Goal: Use online tool/utility: Utilize a website feature to perform a specific function

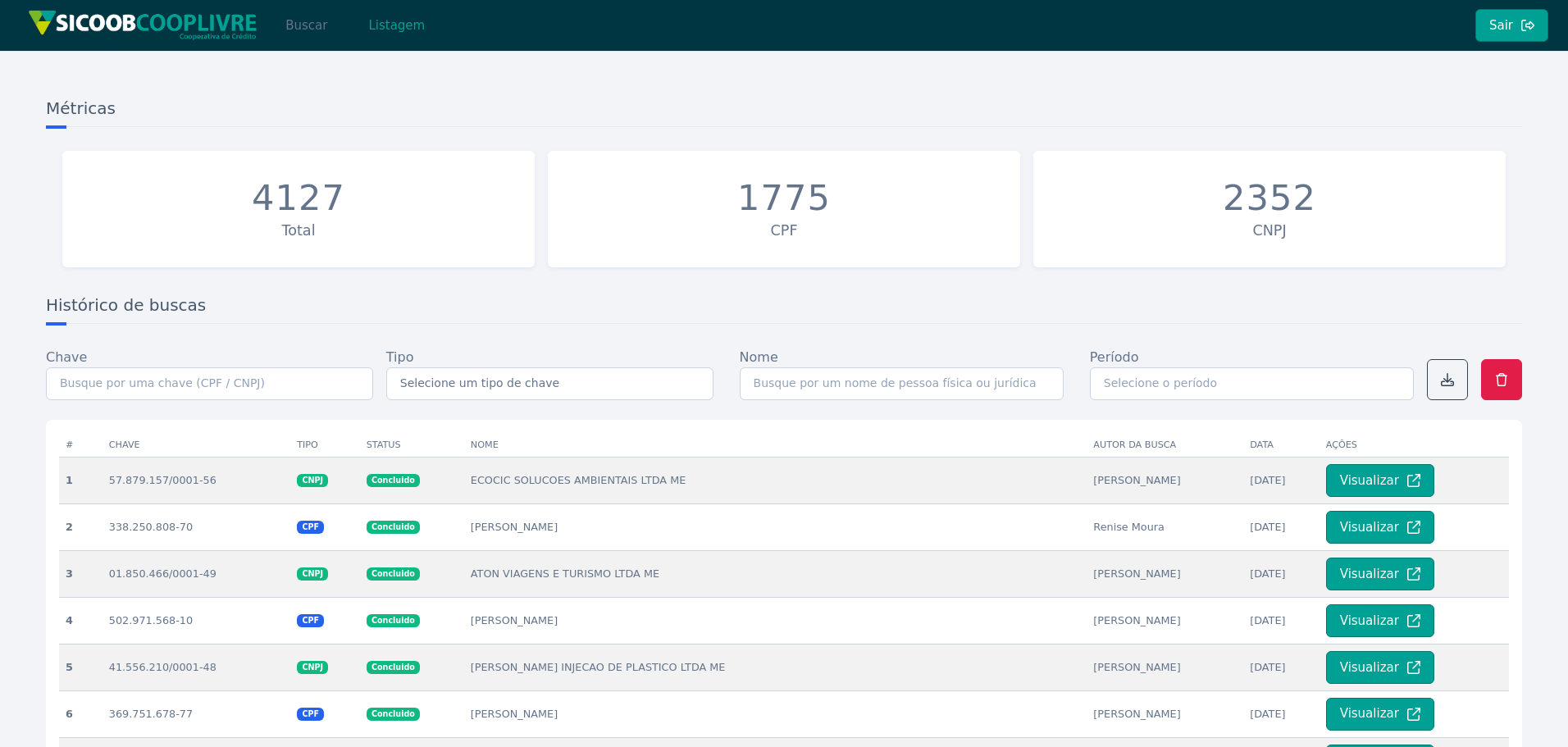
click at [299, 23] on button "Buscar" at bounding box center [307, 25] width 69 height 33
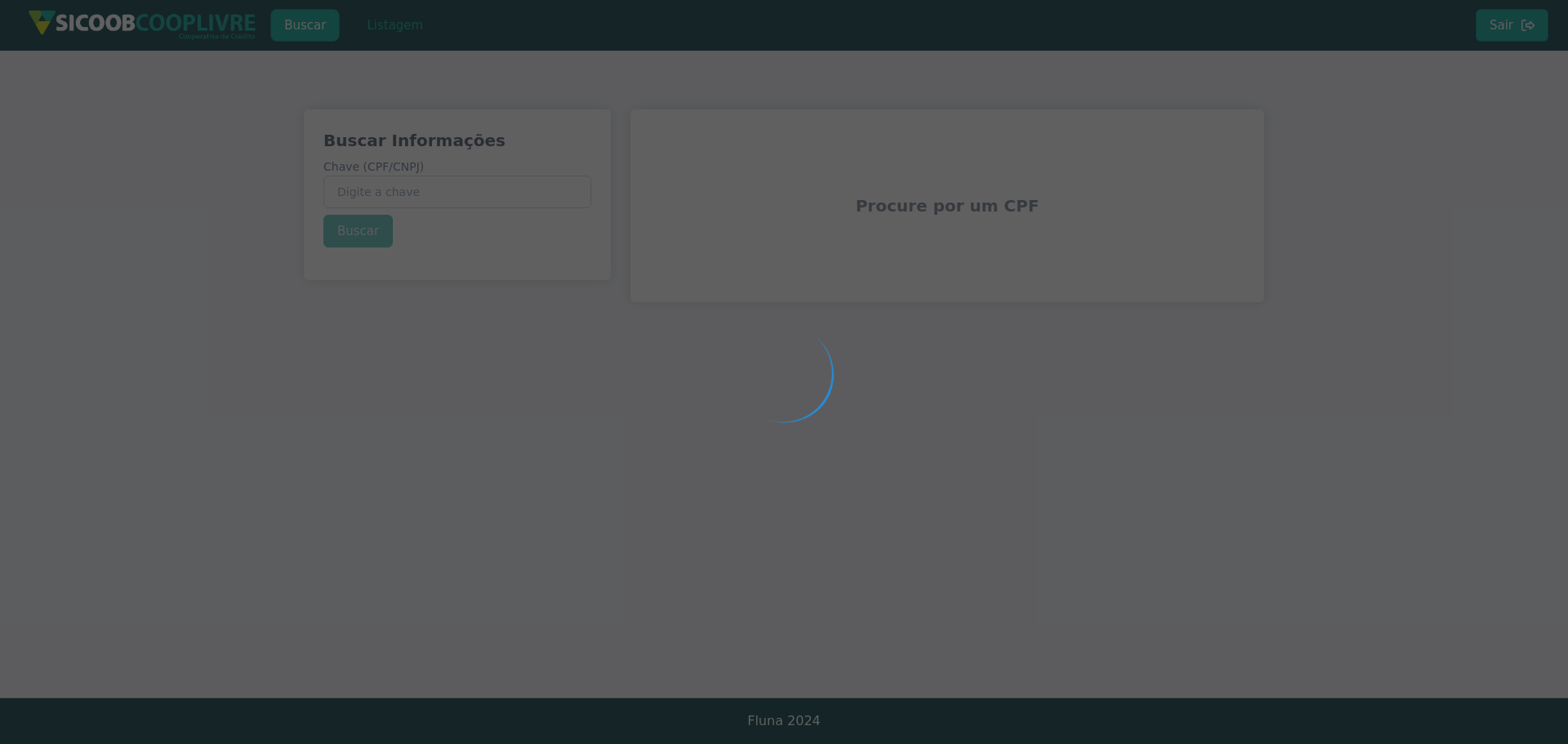
click at [403, 196] on div at bounding box center [784, 372] width 1568 height 744
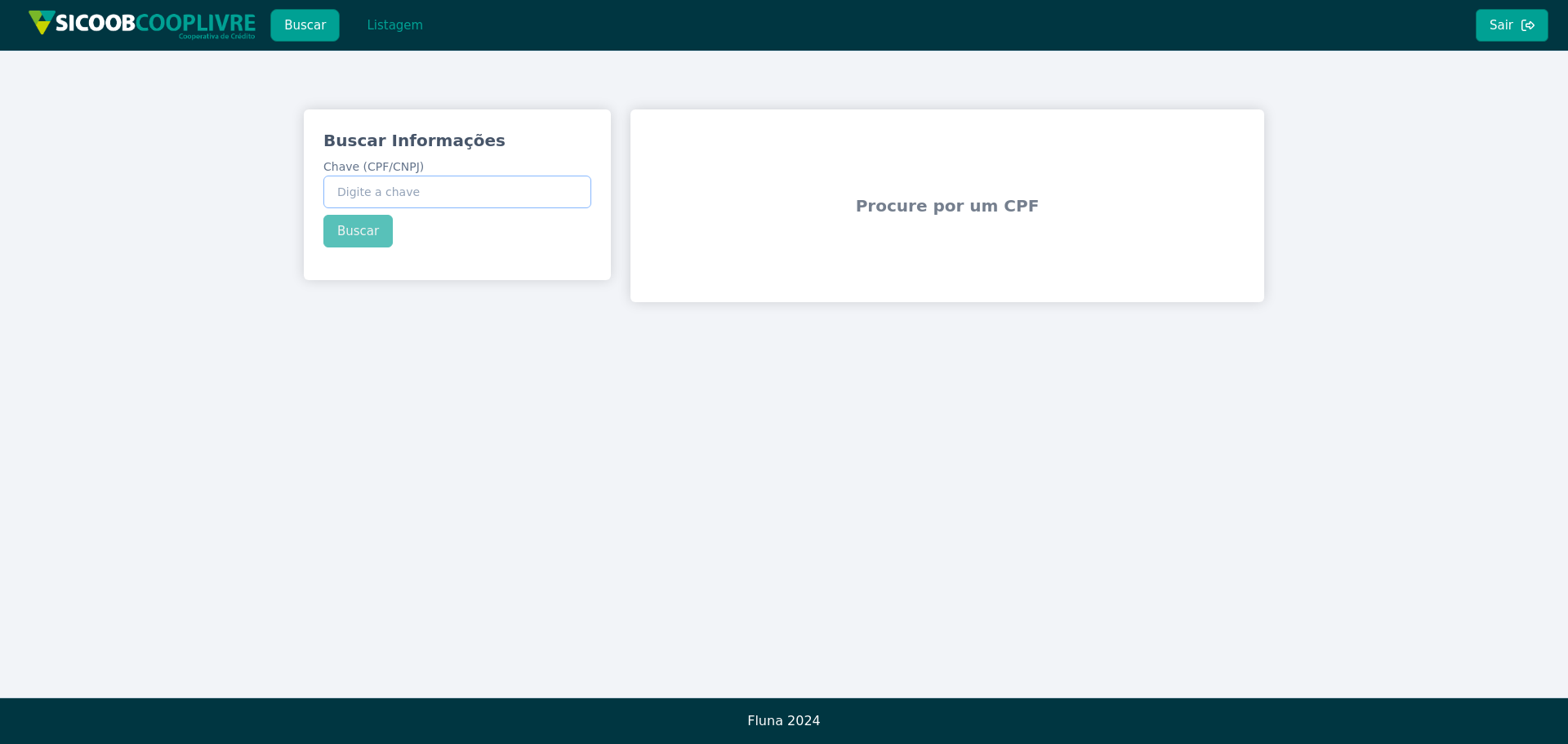
click at [406, 196] on input "Chave (CPF/CNPJ)" at bounding box center [458, 192] width 268 height 33
paste input "55.428.671/0001-40"
type input "55.428.671/0001-40"
click at [360, 236] on div "Buscar Informações Chave (CPF/CNPJ) 55.428.671/0001-40 Buscar" at bounding box center [457, 189] width 307 height 157
click at [360, 236] on button "Buscar" at bounding box center [358, 231] width 69 height 33
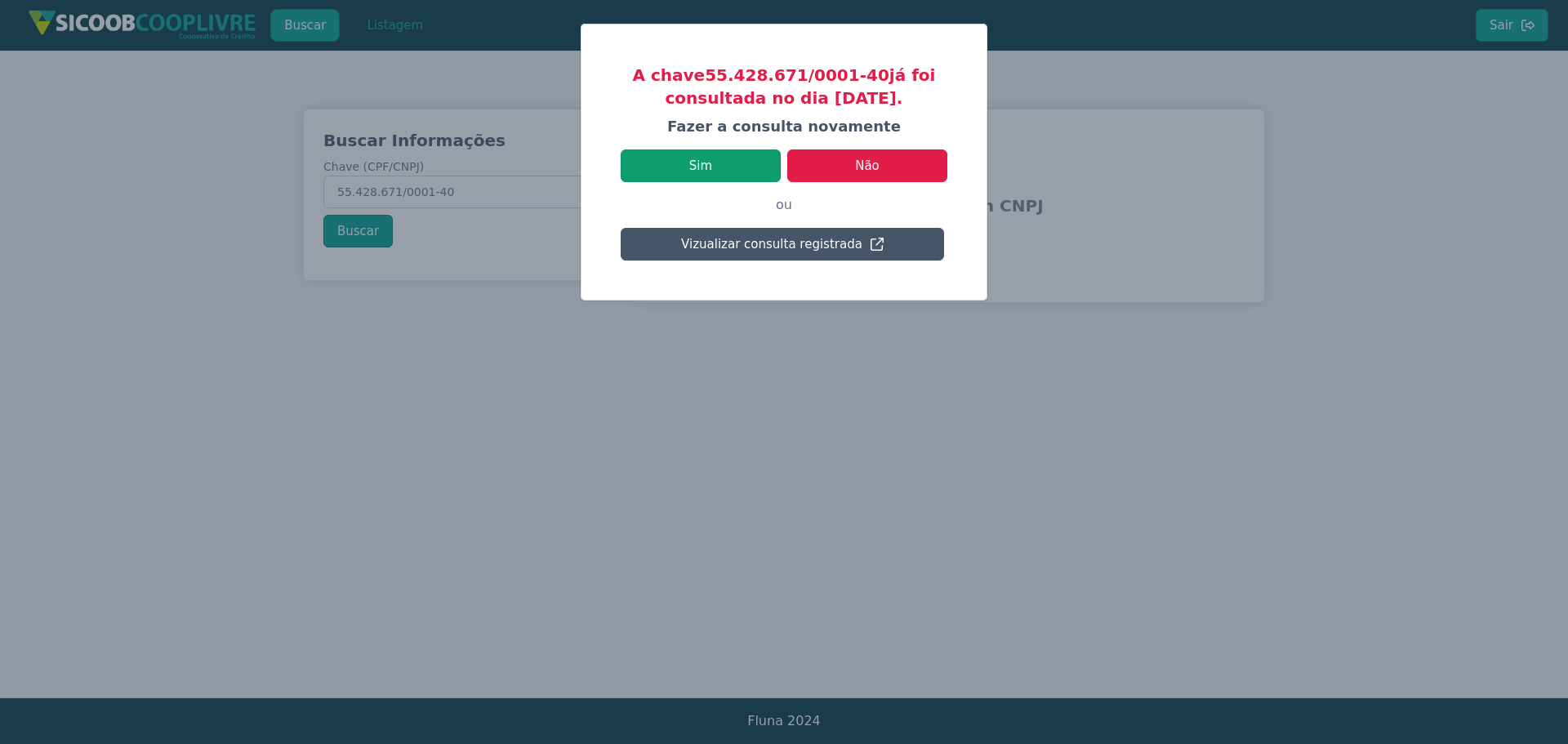
click at [717, 169] on button "Sim" at bounding box center [701, 166] width 160 height 33
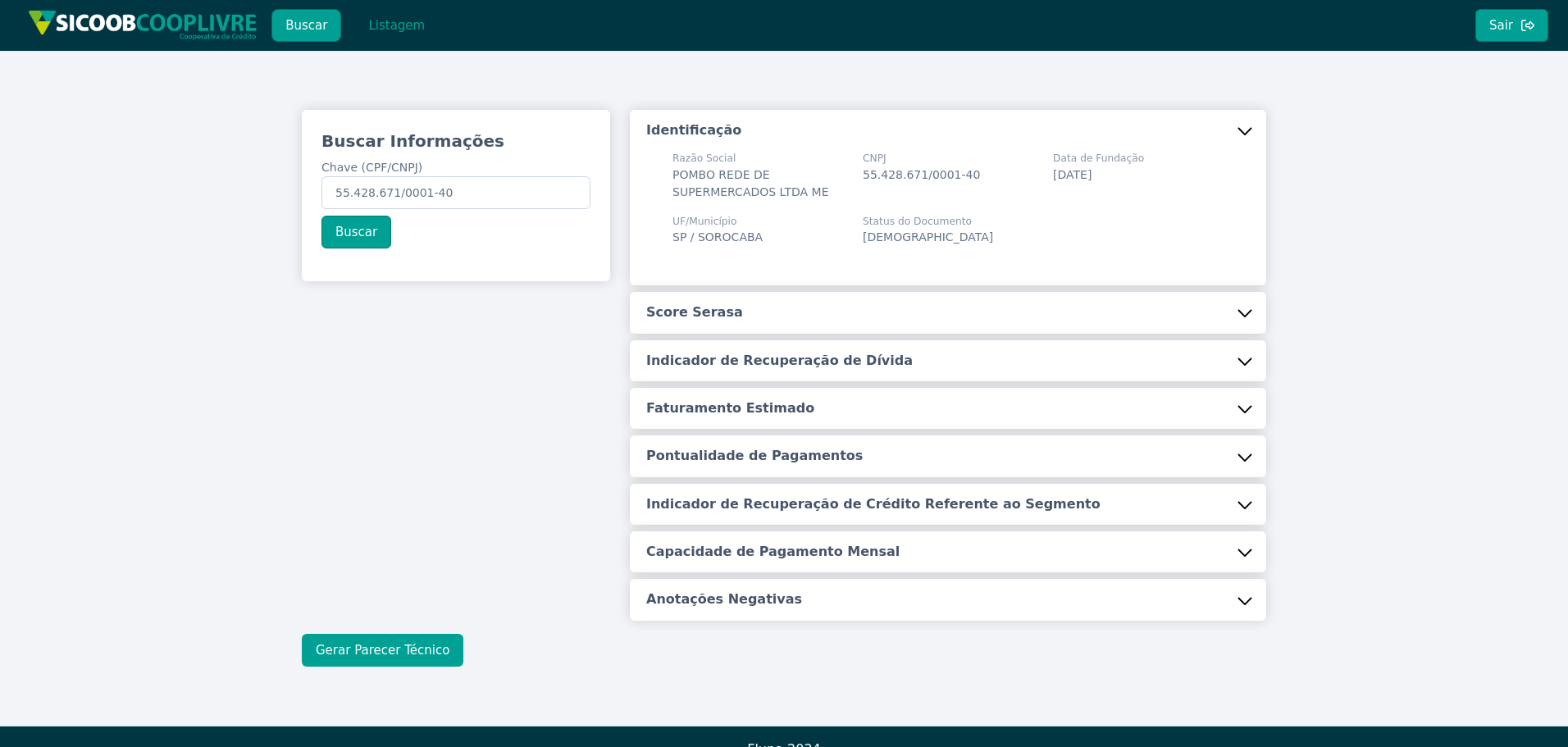
click at [390, 656] on button "Gerar Parecer Técnico" at bounding box center [382, 651] width 162 height 33
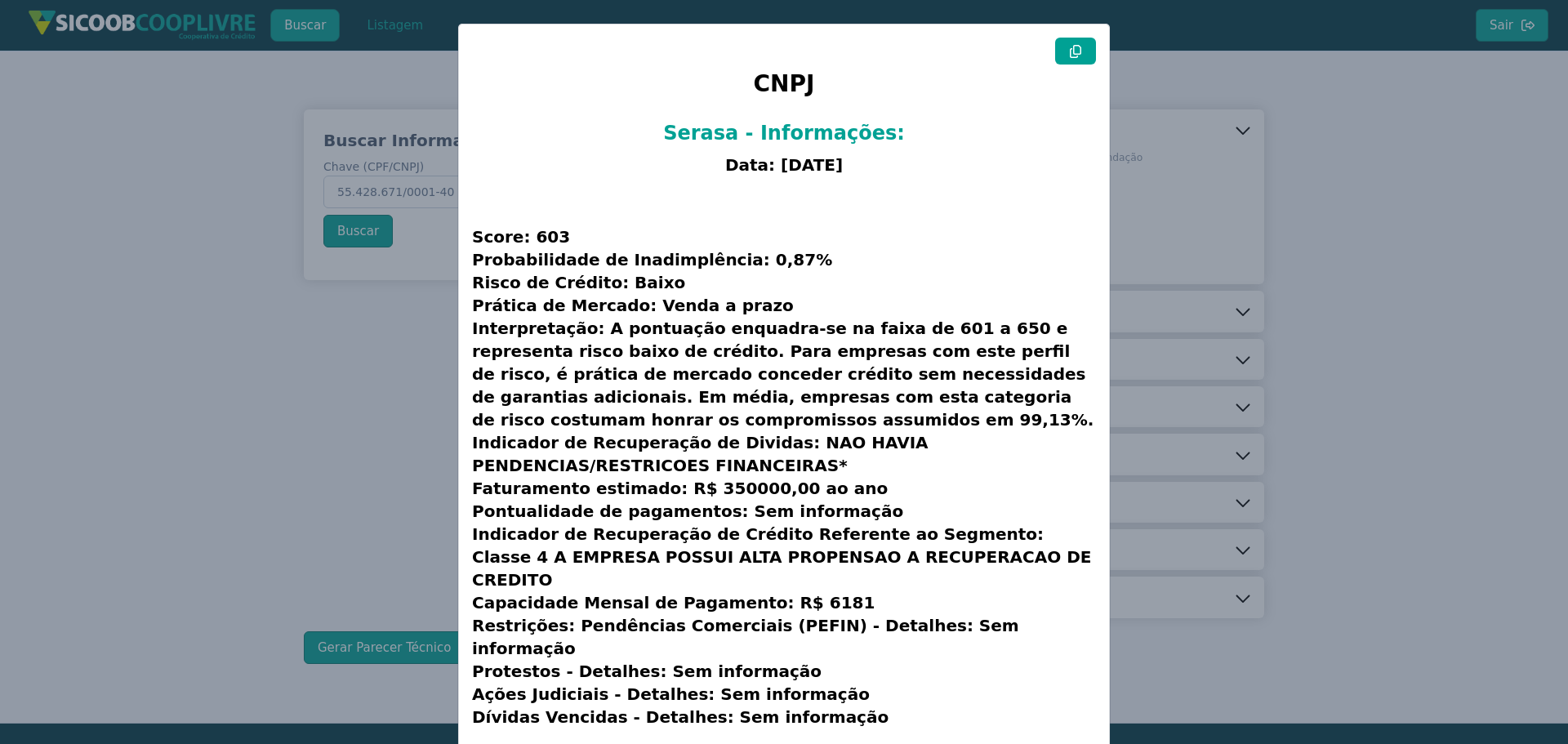
click at [1078, 48] on icon at bounding box center [1075, 51] width 13 height 13
